Goal: Task Accomplishment & Management: Use online tool/utility

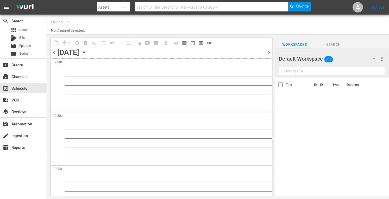
type input "Crime 360 (393)"
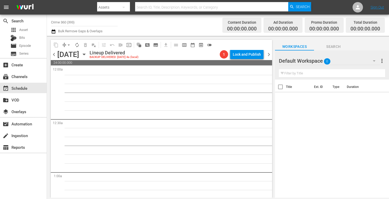
click at [80, 25] on input "Crime 360 (393)" at bounding box center [84, 22] width 67 height 12
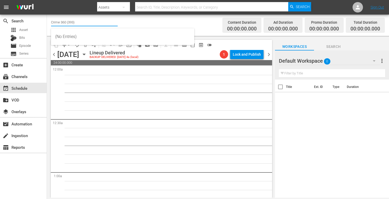
click at [80, 25] on input "Crime 360 (393)" at bounding box center [84, 22] width 67 height 12
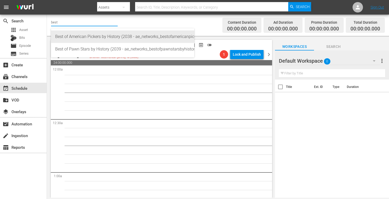
click at [78, 36] on div "Best of American Pickers by History (2038 - ae_networks_bestofamericanpickersby…" at bounding box center [122, 36] width 135 height 12
type input "Best of American Pickers by History (2038 - ae_networks_bestofamericanpickersby…"
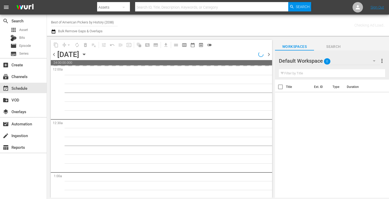
click at [87, 53] on icon "button" at bounding box center [84, 54] width 6 height 6
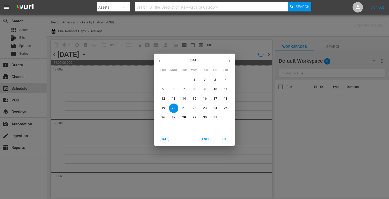
click at [160, 139] on span "[DATE]" at bounding box center [164, 139] width 12 height 5
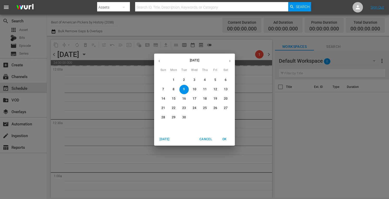
click at [205, 90] on p "11" at bounding box center [205, 89] width 4 height 4
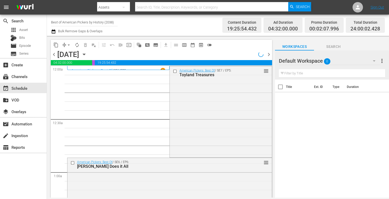
click at [205, 90] on div "American Pickers: Best Of / SE7 / EP5: Toyland Treasures reorder" at bounding box center [221, 111] width 102 height 90
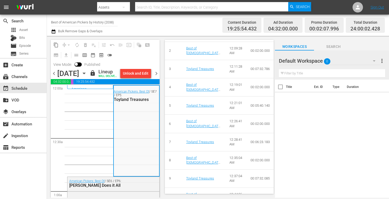
scroll to position [263, 0]
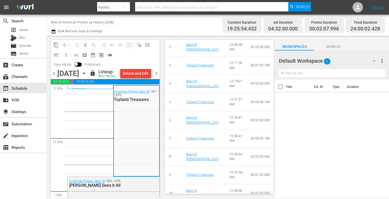
click at [87, 76] on icon "button" at bounding box center [84, 73] width 6 height 6
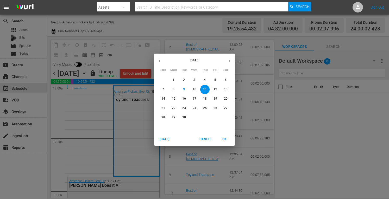
scroll to position [273, 0]
click at [204, 99] on p "18" at bounding box center [205, 98] width 4 height 4
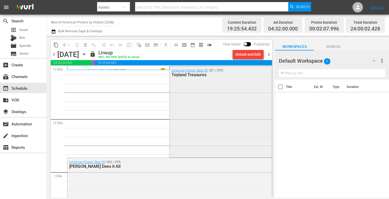
click at [180, 101] on div "American Pickers: Best Of / SE7 / EP5: Toyland Treasures" at bounding box center [221, 111] width 102 height 90
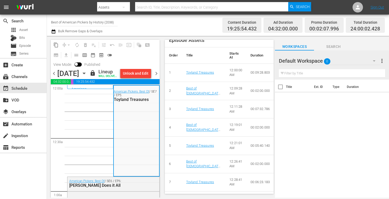
scroll to position [230, 0]
click at [87, 76] on icon "button" at bounding box center [84, 73] width 6 height 6
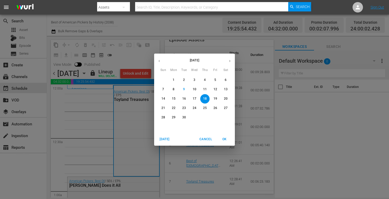
click at [205, 109] on p "25" at bounding box center [205, 108] width 4 height 4
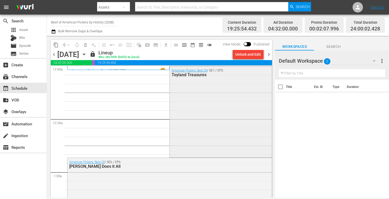
click at [203, 101] on div "American Pickers: Best Of / SE7 / EP5: Toyland Treasures" at bounding box center [221, 111] width 102 height 90
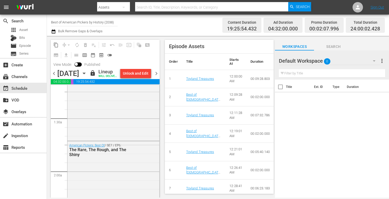
scroll to position [223, 0]
click at [87, 76] on icon "button" at bounding box center [84, 73] width 6 height 6
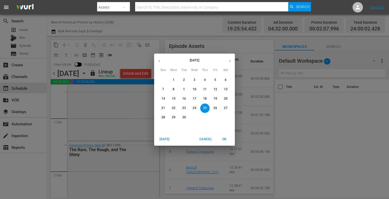
click at [215, 88] on p "12" at bounding box center [215, 89] width 4 height 4
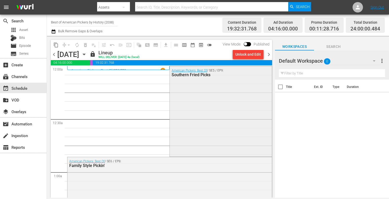
click at [216, 102] on div "American Pickers: Best Of / SE5 / EP9: Southern Fried Picks" at bounding box center [221, 110] width 102 height 89
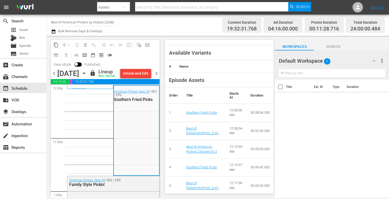
scroll to position [180, 0]
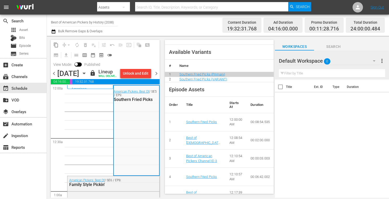
click at [85, 74] on icon "button" at bounding box center [84, 73] width 2 height 1
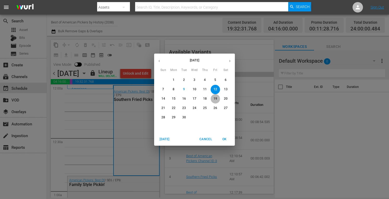
click at [215, 99] on p "19" at bounding box center [215, 98] width 4 height 4
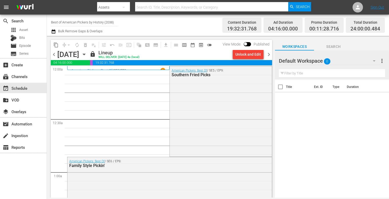
click at [232, 108] on div "American Pickers: Best Of / SE5 / EP9: Southern Fried Picks" at bounding box center [221, 110] width 102 height 89
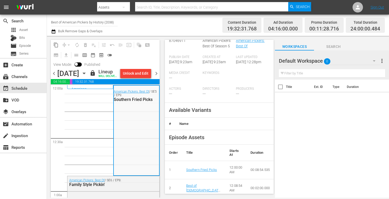
scroll to position [139, 0]
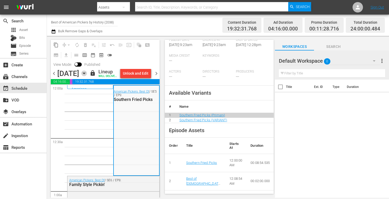
click at [87, 76] on icon "button" at bounding box center [84, 73] width 6 height 6
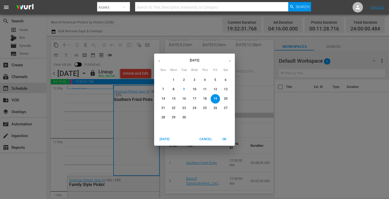
click at [216, 108] on p "26" at bounding box center [215, 108] width 4 height 4
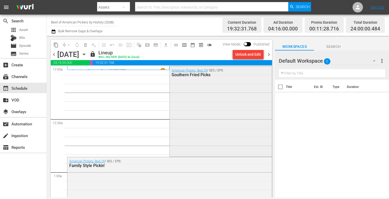
click at [186, 95] on div "American Pickers: Best Of / SE5 / EP9: Southern Fried Picks" at bounding box center [221, 110] width 102 height 89
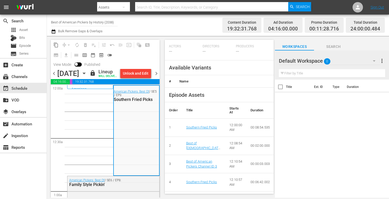
scroll to position [171, 0]
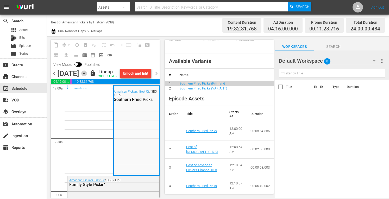
click at [87, 76] on icon "button" at bounding box center [84, 73] width 6 height 6
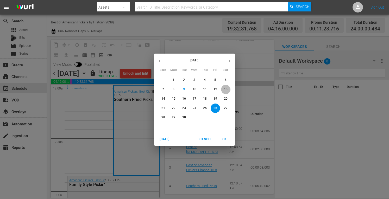
click at [224, 90] on p "13" at bounding box center [226, 89] width 4 height 4
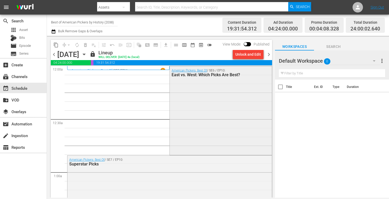
click at [200, 104] on div "American Pickers: Best Of / SE6 / EP10: East vs. West: Which Picks Are Best?" at bounding box center [221, 110] width 102 height 88
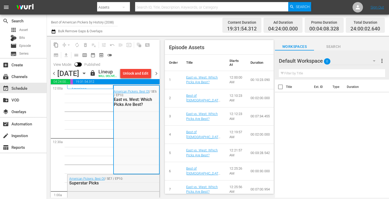
scroll to position [211, 0]
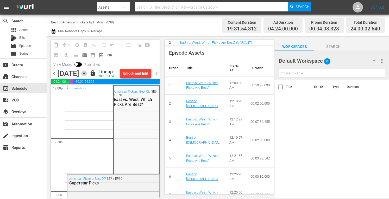
click at [87, 76] on icon "button" at bounding box center [84, 73] width 6 height 6
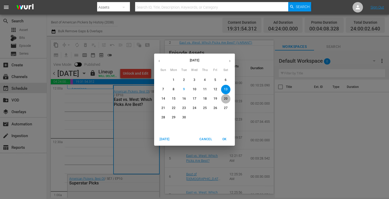
click at [224, 99] on p "20" at bounding box center [226, 98] width 4 height 4
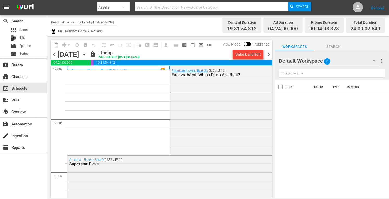
click at [203, 107] on div "American Pickers: Best Of / SE6 / EP10: East vs. West: Which Picks Are Best?" at bounding box center [221, 110] width 102 height 88
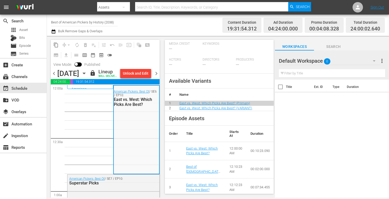
scroll to position [146, 0]
click at [87, 76] on icon "button" at bounding box center [84, 73] width 6 height 6
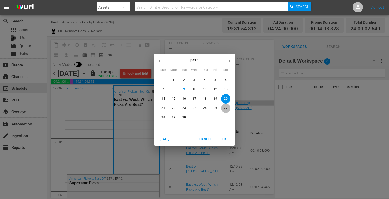
click at [226, 109] on p "27" at bounding box center [226, 108] width 4 height 4
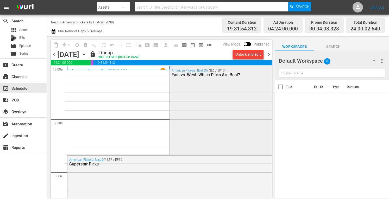
click at [228, 100] on div "American Pickers: Best Of / SE6 / EP10: East vs. West: Which Picks Are Best?" at bounding box center [221, 110] width 102 height 88
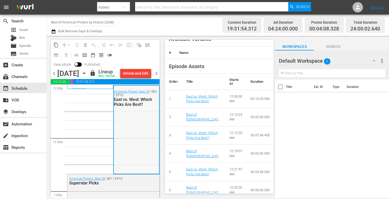
scroll to position [188, 0]
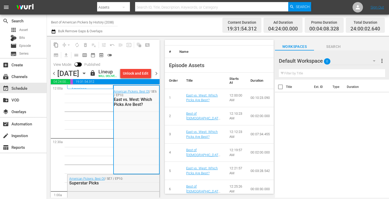
click at [85, 74] on icon "button" at bounding box center [84, 73] width 2 height 1
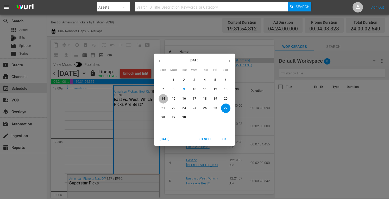
click at [161, 99] on p "14" at bounding box center [163, 98] width 4 height 4
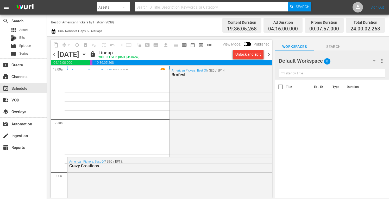
click at [191, 109] on div "American Pickers: Best Of / SE5 / EP14: Brofest" at bounding box center [221, 110] width 102 height 89
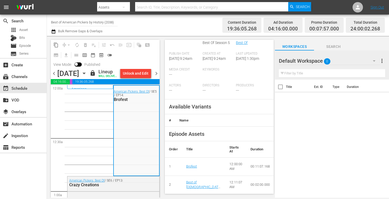
scroll to position [125, 0]
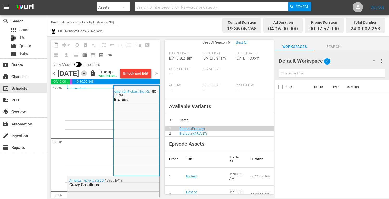
click at [87, 76] on icon "button" at bounding box center [84, 73] width 6 height 6
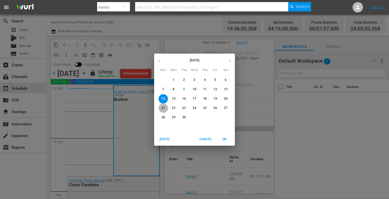
click at [163, 109] on p "21" at bounding box center [163, 108] width 4 height 4
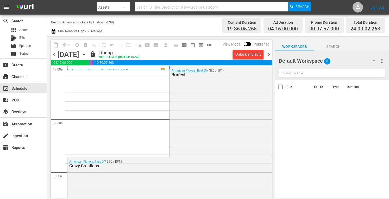
click at [190, 112] on div "American Pickers: Best Of / SE5 / EP14: Brofest" at bounding box center [221, 110] width 102 height 89
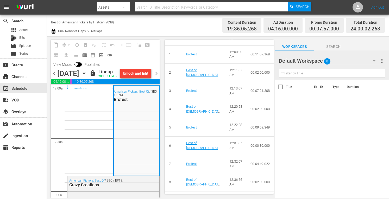
scroll to position [247, 0]
click at [87, 76] on icon "button" at bounding box center [84, 73] width 6 height 6
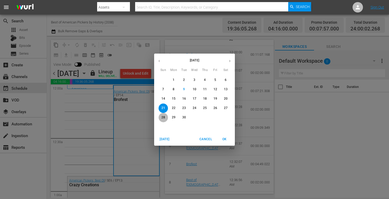
click at [163, 119] on p "28" at bounding box center [163, 117] width 4 height 4
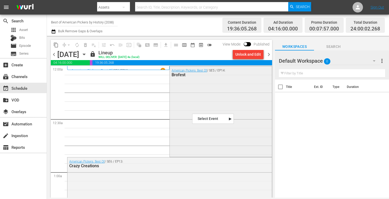
click at [189, 113] on div "American Pickers: Best Of / SE5 / EP14: Brofest" at bounding box center [221, 110] width 102 height 89
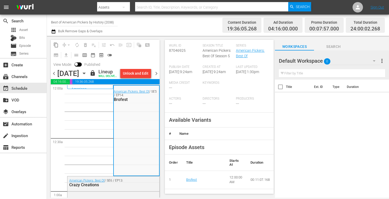
scroll to position [168, 0]
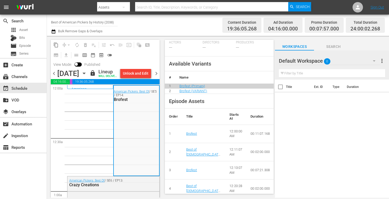
click at [87, 76] on icon "button" at bounding box center [84, 73] width 6 height 6
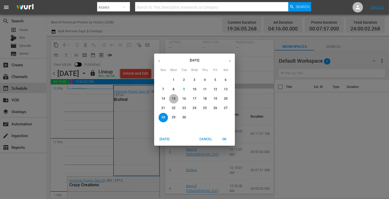
click at [172, 97] on p "15" at bounding box center [174, 98] width 4 height 4
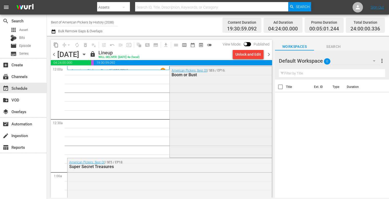
click at [198, 117] on div "American Pickers: Best Of / SE6 / EP16: Boom or Bust" at bounding box center [221, 111] width 102 height 90
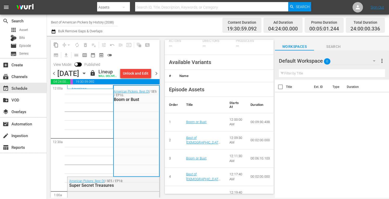
scroll to position [188, 0]
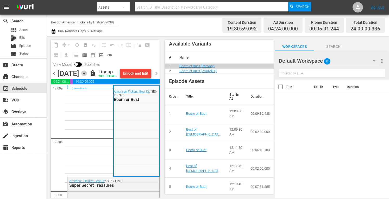
click at [87, 76] on icon "button" at bounding box center [84, 73] width 6 height 6
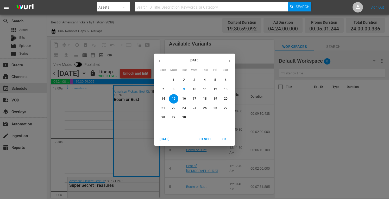
click at [174, 109] on p "22" at bounding box center [174, 108] width 4 height 4
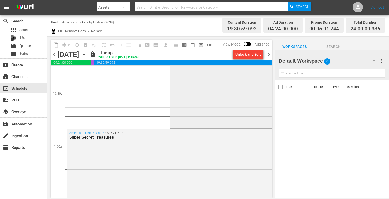
scroll to position [30, 0]
click at [199, 101] on div "American Pickers: Best Of / SE6 / EP16: Boom or Bust" at bounding box center [221, 82] width 102 height 90
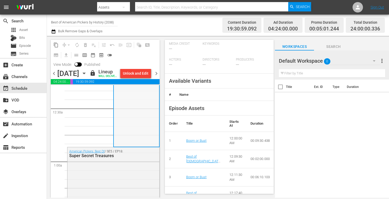
scroll to position [151, 0]
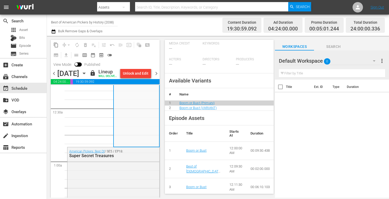
click at [87, 76] on icon "button" at bounding box center [84, 73] width 6 height 6
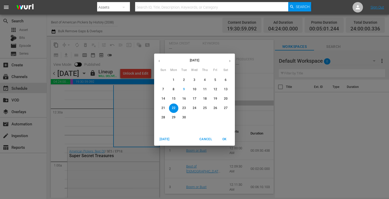
click at [171, 114] on button "29" at bounding box center [173, 117] width 9 height 9
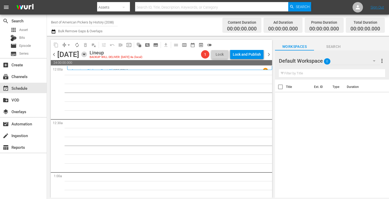
click at [87, 55] on icon "button" at bounding box center [84, 54] width 6 height 6
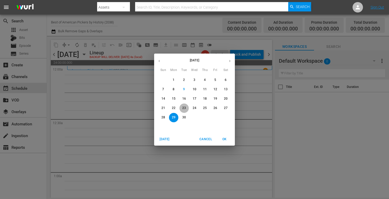
click at [183, 108] on p "23" at bounding box center [184, 108] width 4 height 4
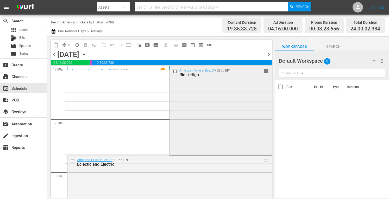
click at [204, 114] on div "American Pickers: Best Of / SE6 / EP1: Ridin' High reorder" at bounding box center [221, 110] width 102 height 88
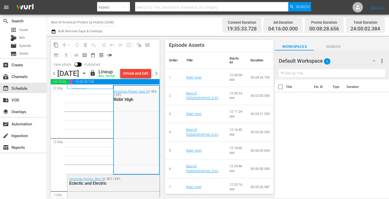
scroll to position [216, 0]
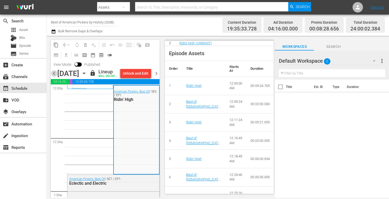
click at [53, 76] on span "chevron_left" at bounding box center [54, 73] width 7 height 7
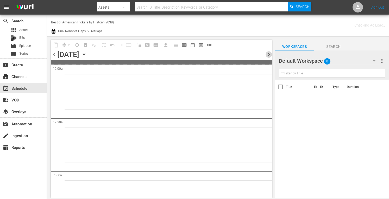
click at [268, 54] on span "chevron_right" at bounding box center [268, 54] width 7 height 7
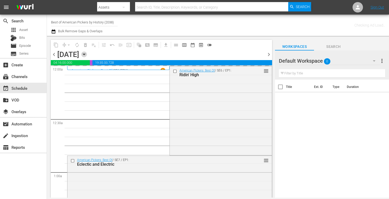
click at [85, 54] on icon "button" at bounding box center [84, 54] width 2 height 1
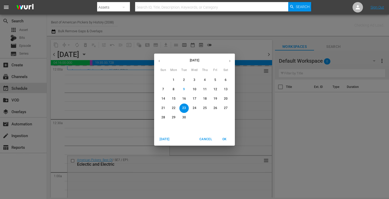
click at [184, 97] on p "16" at bounding box center [184, 98] width 4 height 4
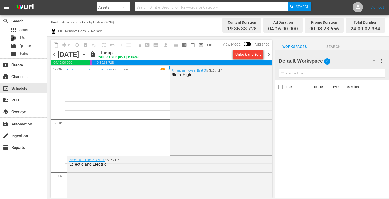
click at [203, 114] on div "American Pickers: Best Of / SE6 / EP1: Ridin' High" at bounding box center [221, 110] width 102 height 88
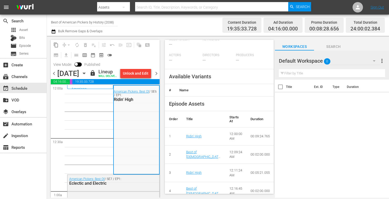
scroll to position [156, 0]
click at [88, 77] on div "[DATE] [DATE]" at bounding box center [72, 73] width 31 height 9
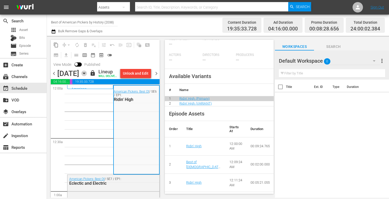
click at [87, 76] on icon "button" at bounding box center [84, 73] width 6 height 6
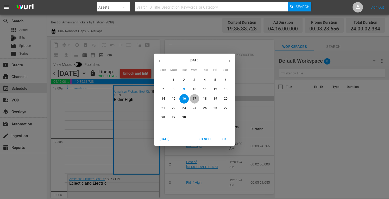
click at [195, 97] on p "17" at bounding box center [194, 98] width 4 height 4
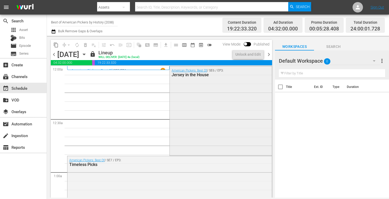
click at [221, 102] on div "American Pickers: Best Of / SE6 / EP3: Jersey in the House" at bounding box center [221, 110] width 102 height 88
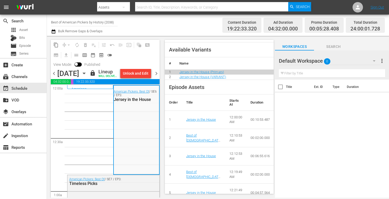
scroll to position [187, 0]
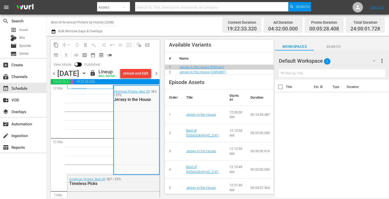
click at [87, 76] on icon "button" at bounding box center [84, 73] width 6 height 6
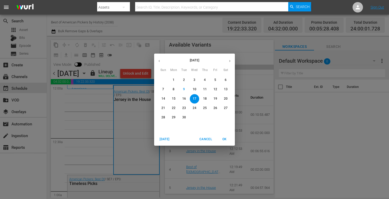
click at [192, 108] on span "24" at bounding box center [194, 108] width 9 height 4
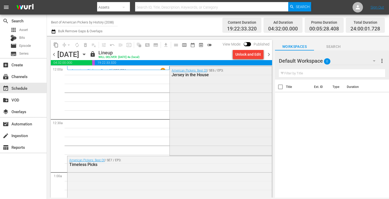
click at [198, 108] on div "American Pickers: Best Of / SE6 / EP3: Jersey in the House" at bounding box center [221, 110] width 102 height 88
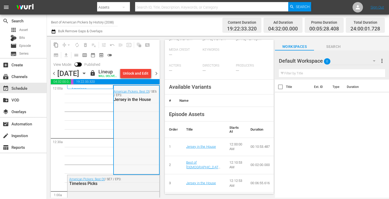
scroll to position [149, 0]
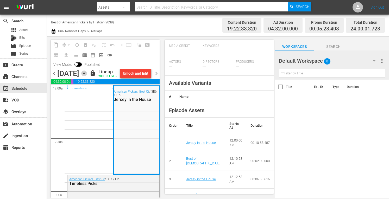
click at [87, 76] on icon "button" at bounding box center [84, 73] width 6 height 6
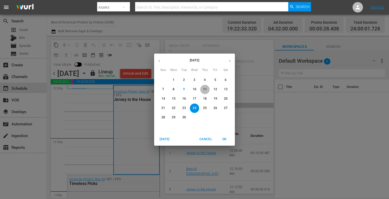
click at [205, 92] on button "11" at bounding box center [204, 89] width 9 height 9
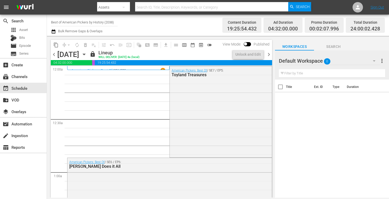
click at [188, 96] on div "American Pickers: Best Of / SE7 / EP5: Toyland Treasures" at bounding box center [221, 111] width 102 height 90
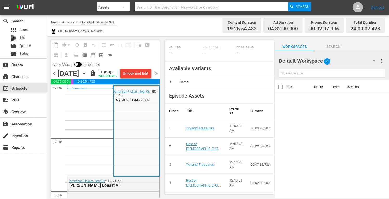
scroll to position [168, 0]
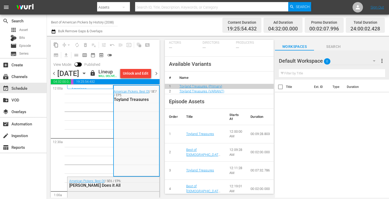
click at [87, 76] on icon "button" at bounding box center [84, 73] width 6 height 6
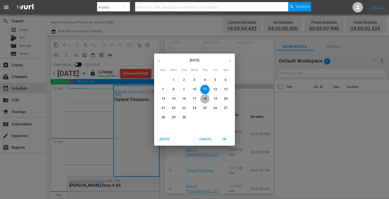
click at [206, 99] on p "18" at bounding box center [205, 98] width 4 height 4
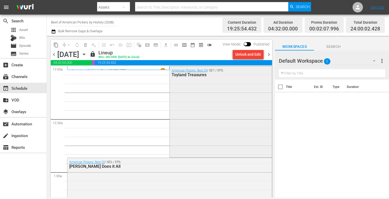
click at [193, 103] on div "American Pickers: Best Of / SE7 / EP5: Toyland Treasures" at bounding box center [221, 111] width 102 height 90
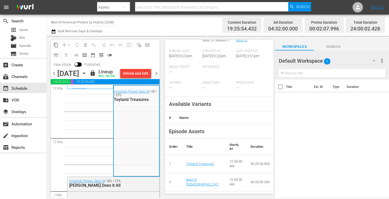
scroll to position [130, 0]
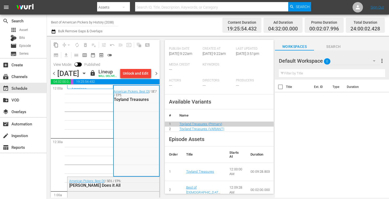
click at [125, 76] on div "chevron_left [DATE] [DATE] lock Lineup WILL DELIVER: [DATE] 4a (local) Unlock a…" at bounding box center [105, 74] width 109 height 10
click at [87, 76] on icon "button" at bounding box center [84, 73] width 6 height 6
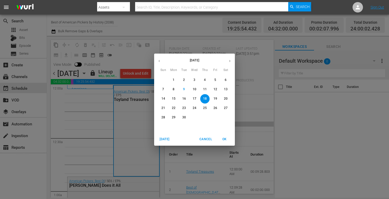
click at [204, 106] on p "25" at bounding box center [205, 108] width 4 height 4
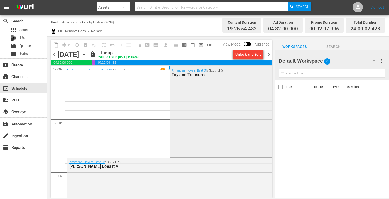
click at [197, 106] on div "American Pickers: Best Of / SE7 / EP5: Toyland Treasures" at bounding box center [221, 111] width 102 height 90
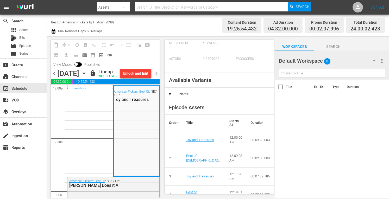
scroll to position [152, 0]
